Goal: Transaction & Acquisition: Purchase product/service

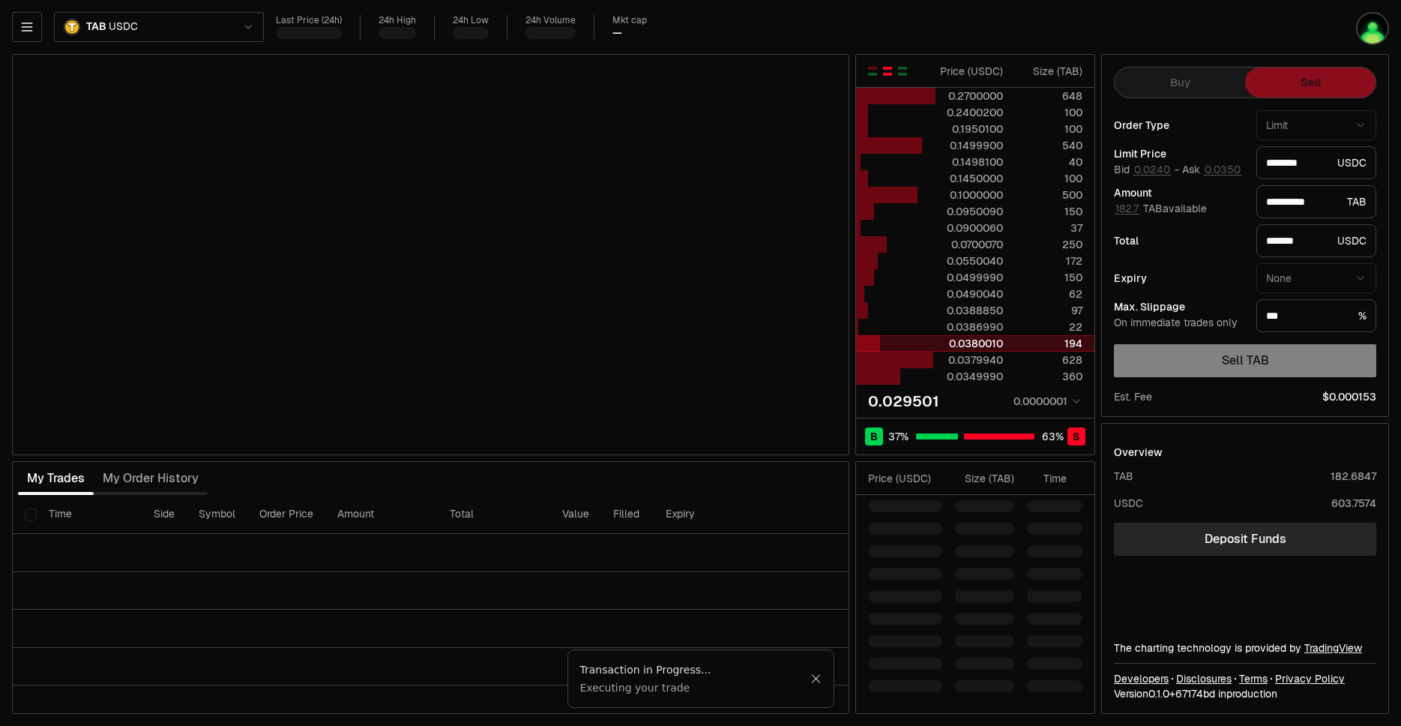
type input "********"
type input "*******"
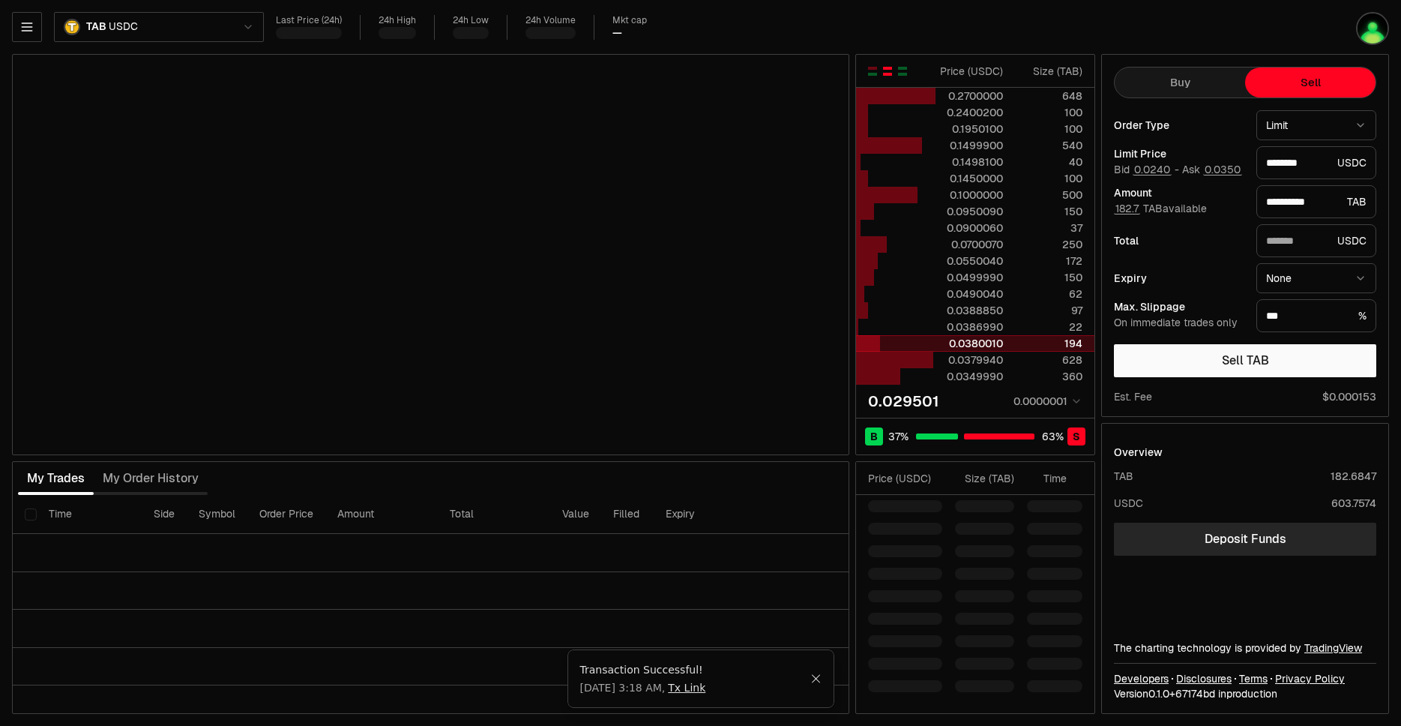
type input "********"
